Goal: Task Accomplishment & Management: Use online tool/utility

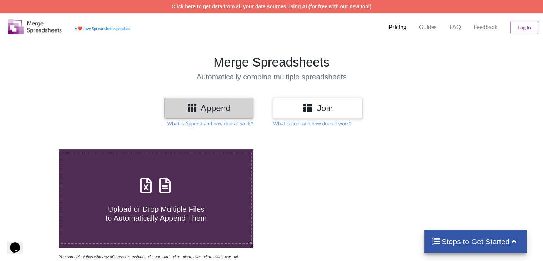
click at [201, 107] on h3 "Append" at bounding box center [209, 108] width 79 height 10
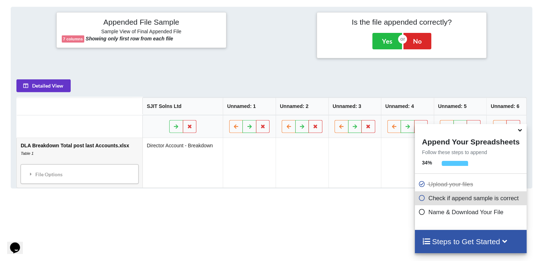
scroll to position [282, 0]
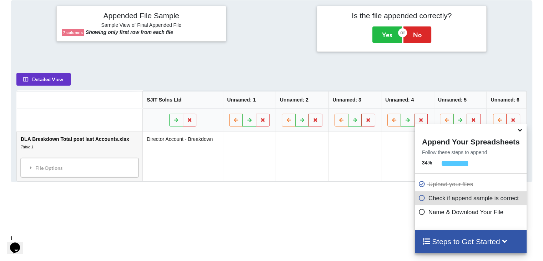
click at [420, 199] on icon at bounding box center [421, 196] width 7 height 6
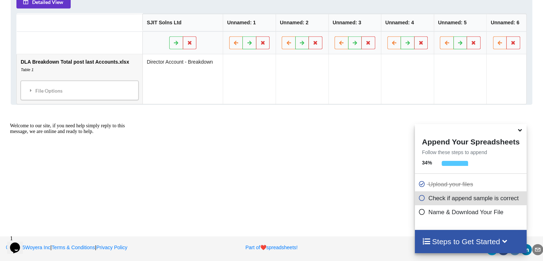
scroll to position [359, 0]
click at [479, 245] on h4 "Steps to Get Started" at bounding box center [470, 241] width 97 height 9
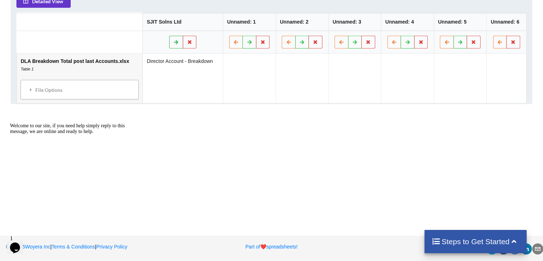
click at [176, 41] on icon at bounding box center [176, 42] width 6 height 4
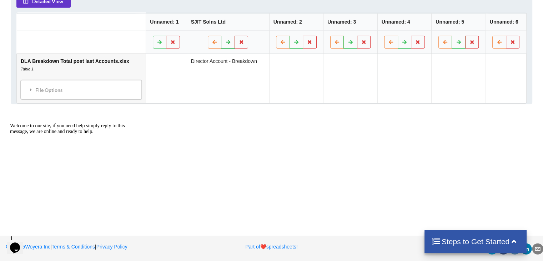
click at [226, 41] on icon at bounding box center [228, 42] width 6 height 4
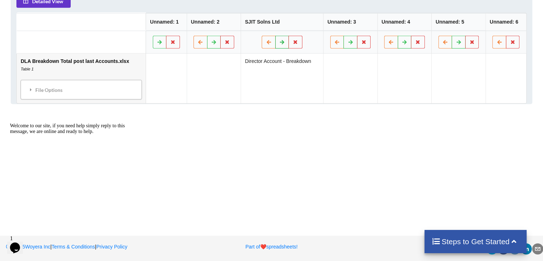
click at [281, 40] on icon at bounding box center [282, 42] width 6 height 4
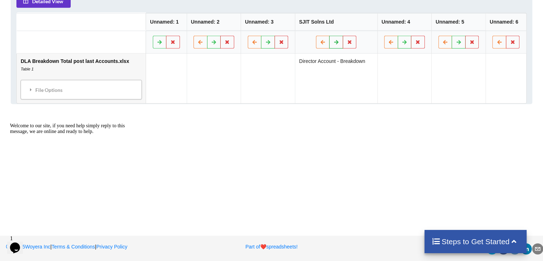
click at [339, 42] on button at bounding box center [336, 42] width 14 height 13
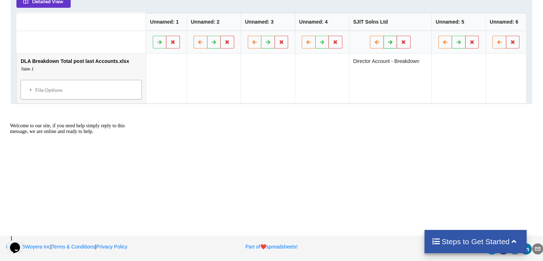
click at [388, 40] on icon at bounding box center [390, 42] width 6 height 4
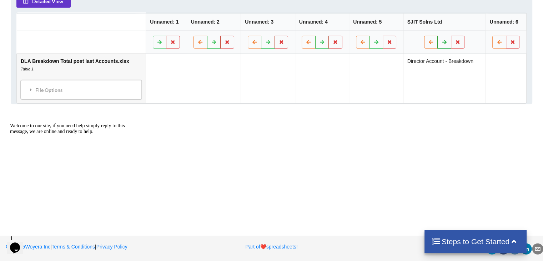
click at [441, 40] on icon at bounding box center [444, 42] width 6 height 4
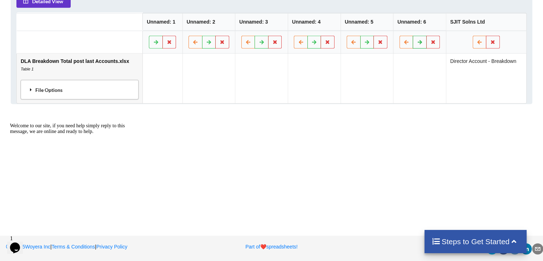
scroll to position [181, 0]
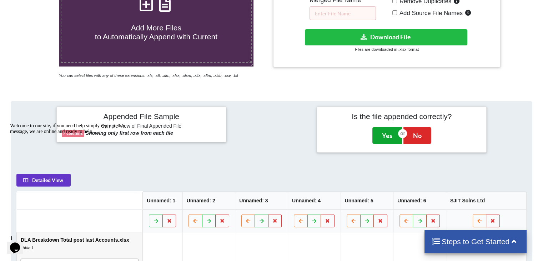
click at [377, 132] on button "Yes" at bounding box center [387, 135] width 30 height 16
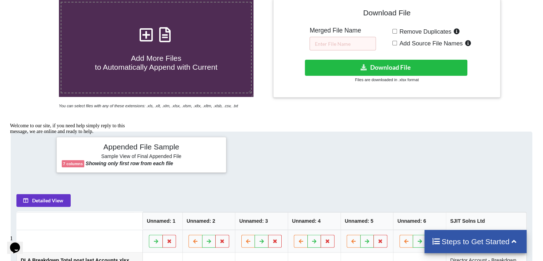
scroll to position [149, 0]
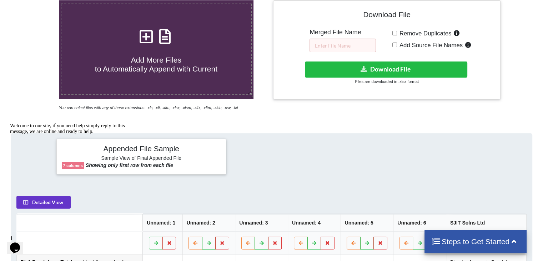
click at [396, 32] on input "Remove Duplicates" at bounding box center [394, 33] width 5 height 5
checkbox input "true"
click at [394, 43] on input "Add Source File Names" at bounding box center [394, 44] width 5 height 5
checkbox input "true"
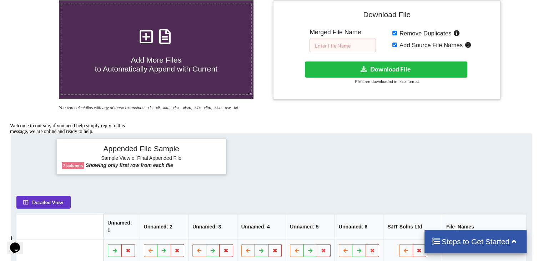
click at [328, 44] on input "text" at bounding box center [343, 46] width 66 height 14
type input "123"
click at [378, 77] on div "Download hidden Download File Files are downloaded in .xlsx format" at bounding box center [386, 73] width 216 height 24
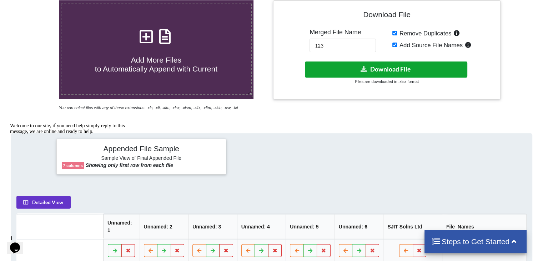
click at [383, 71] on button "Download File" at bounding box center [386, 69] width 162 height 16
